Goal: Information Seeking & Learning: Find specific fact

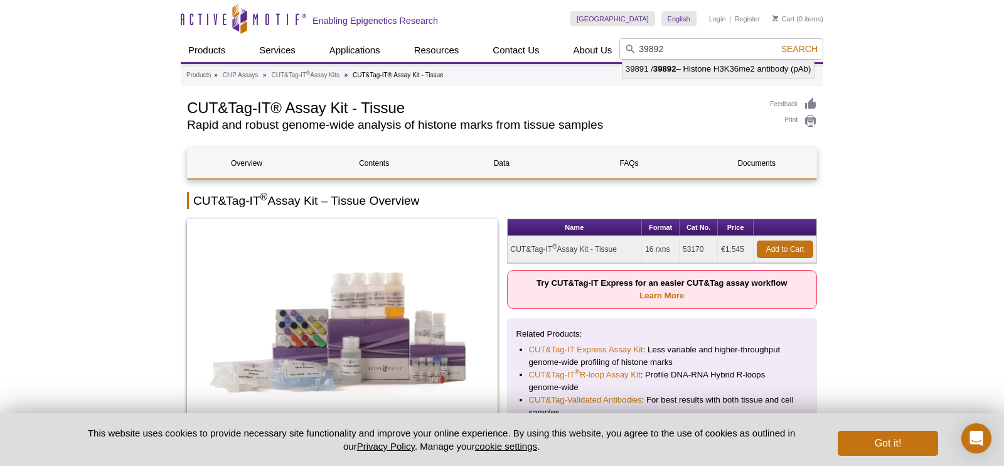
click at [672, 70] on strong "39892" at bounding box center [664, 68] width 23 height 9
type input "39891 / 39892 – Histone H3K36me2 antibody (pAb)"
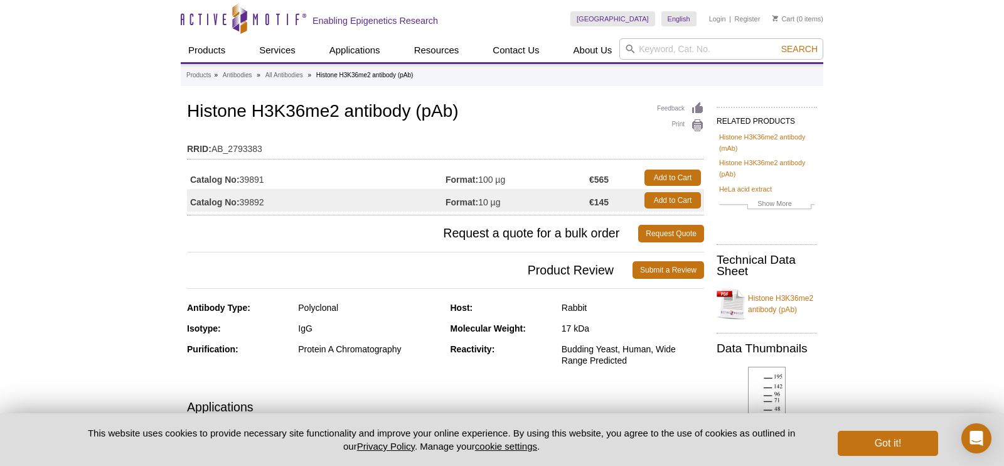
drag, startPoint x: 242, startPoint y: 178, endPoint x: 280, endPoint y: 182, distance: 39.1
click at [280, 182] on td "Catalog No: 39891" at bounding box center [316, 177] width 258 height 23
copy td "39891"
click at [797, 301] on link "Histone H3K36me2 antibody (pAb)" at bounding box center [767, 304] width 100 height 38
